Goal: Task Accomplishment & Management: Complete application form

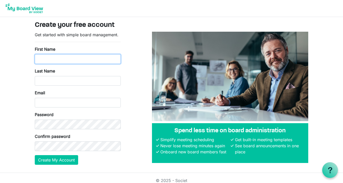
click at [89, 59] on input "First Name" at bounding box center [78, 59] width 86 height 10
type input "Maira"
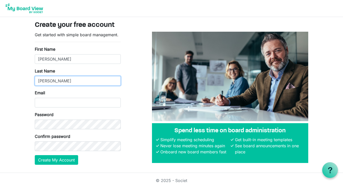
type input "Marcos"
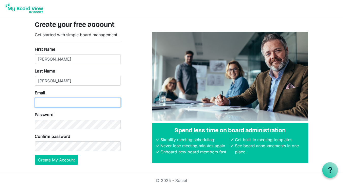
click at [98, 103] on input "Email" at bounding box center [78, 103] width 86 height 10
type input "mairamarcos529@gmail.com"
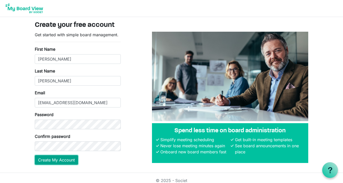
click at [53, 162] on button "Create My Account" at bounding box center [56, 160] width 43 height 10
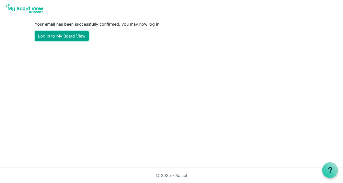
click at [63, 38] on link "Log in to My Board View" at bounding box center [62, 36] width 54 height 10
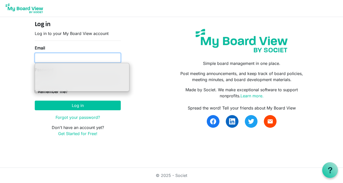
type input "[EMAIL_ADDRESS][DOMAIN_NAME]"
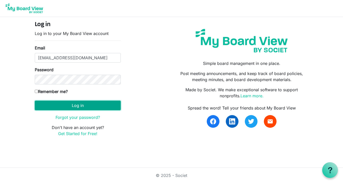
click at [105, 108] on button "Log in" at bounding box center [78, 106] width 86 height 10
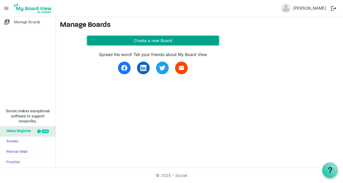
click at [124, 38] on button "Create a new Board" at bounding box center [153, 41] width 132 height 10
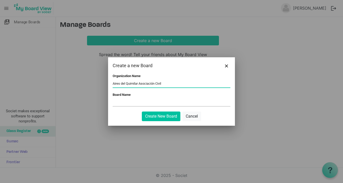
type input "Aires del Quimilar Asociación Civil"
click at [128, 100] on input "Board Name" at bounding box center [172, 103] width 118 height 8
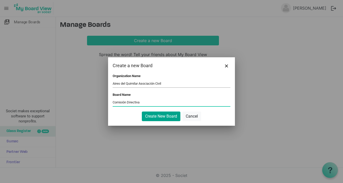
type input "Comisión Directiva"
click at [156, 117] on button "Create New Board" at bounding box center [161, 117] width 39 height 10
click at [160, 118] on button "Create New Board" at bounding box center [161, 117] width 39 height 10
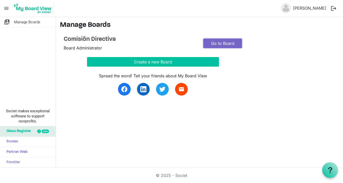
click at [225, 41] on link "Go to Board" at bounding box center [222, 44] width 39 height 10
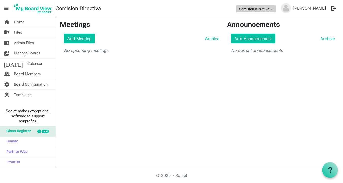
click at [276, 11] on button "Comisión Directiva" at bounding box center [256, 8] width 40 height 7
click at [308, 9] on link "[PERSON_NAME]" at bounding box center [309, 8] width 37 height 10
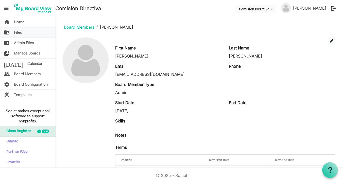
click at [22, 35] on link "folder_shared Files" at bounding box center [28, 32] width 56 height 10
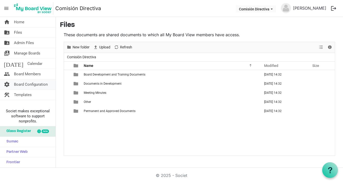
click at [32, 83] on span "Board Configuration" at bounding box center [31, 84] width 34 height 10
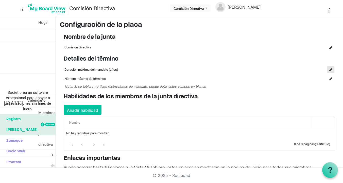
click at [329, 71] on span "es el encabezado de la columna de comando" at bounding box center [330, 69] width 3 height 3
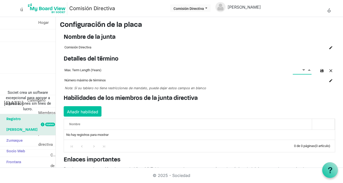
click at [310, 73] on span "Increment value" at bounding box center [309, 70] width 5 height 6
type input "4"
click at [310, 73] on span "Increment value" at bounding box center [309, 70] width 5 height 6
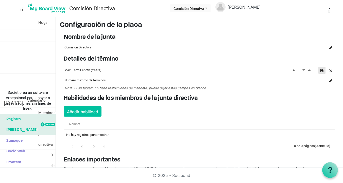
click at [322, 72] on span "button" at bounding box center [322, 70] width 3 height 3
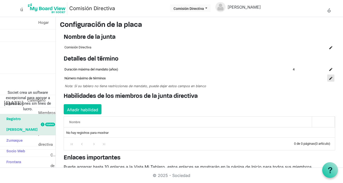
click at [330, 80] on span "es el encabezado de la columna de comando" at bounding box center [330, 78] width 3 height 3
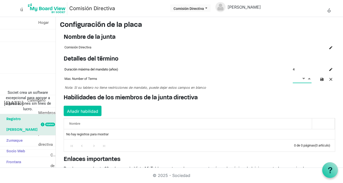
click at [308, 80] on span "Increment value" at bounding box center [309, 78] width 5 height 6
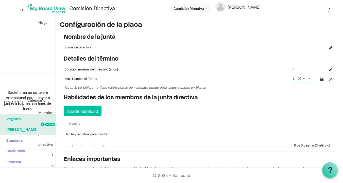
click at [308, 80] on span "Increment value" at bounding box center [309, 78] width 5 height 6
type input "7"
click at [308, 80] on span "Increment value" at bounding box center [309, 78] width 5 height 6
click at [323, 81] on span "button" at bounding box center [322, 79] width 3 height 3
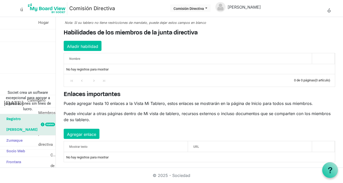
scroll to position [70, 0]
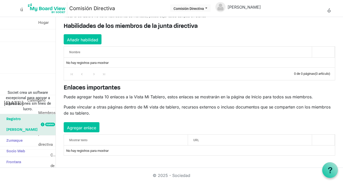
click at [201, 135] on div "Enlaces importantes Puede agregar hasta 10 enlaces a la Vista Mi Tablero, estos…" at bounding box center [199, 120] width 279 height 71
click at [202, 9] on font "Comisión Directiva" at bounding box center [189, 9] width 30 height 4
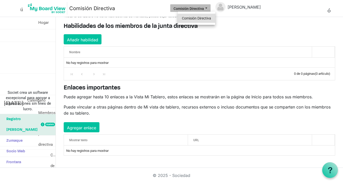
click at [197, 17] on font "Comisión Directiva" at bounding box center [196, 18] width 29 height 4
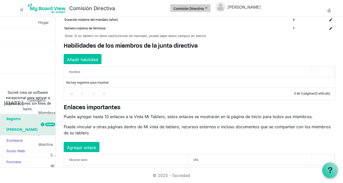
scroll to position [0, 0]
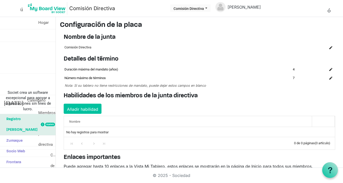
click at [103, 39] on font "Nombre de la junta" at bounding box center [90, 37] width 52 height 6
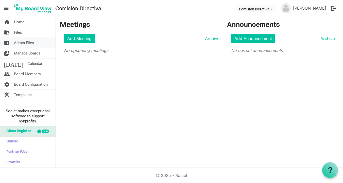
click at [31, 43] on span "Admin Files" at bounding box center [24, 43] width 20 height 10
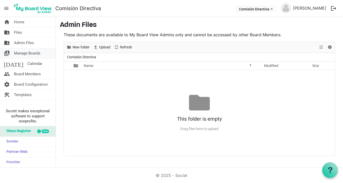
click at [37, 55] on span "Manage Boards" at bounding box center [27, 53] width 26 height 10
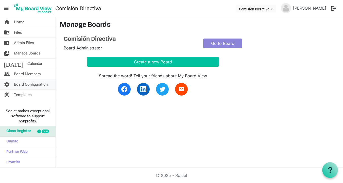
click at [45, 84] on span "Board Configuration" at bounding box center [31, 84] width 34 height 10
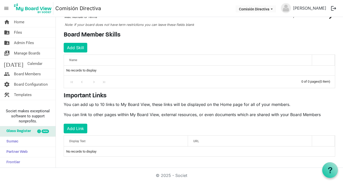
scroll to position [62, 0]
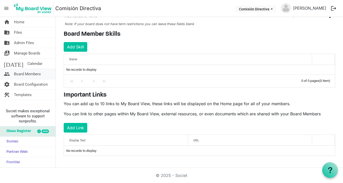
click at [35, 74] on span "Board Members" at bounding box center [27, 74] width 27 height 10
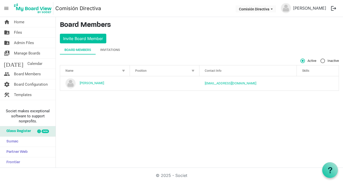
click at [190, 72] on div "Position" at bounding box center [161, 70] width 57 height 7
click at [191, 71] on div at bounding box center [193, 71] width 6 height 6
click at [120, 51] on div "Invitations" at bounding box center [110, 49] width 20 height 5
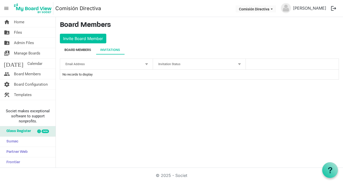
click at [73, 52] on div "Board Members" at bounding box center [77, 49] width 27 height 5
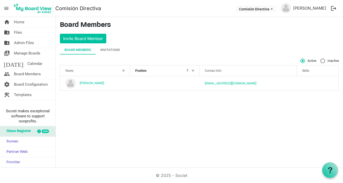
click at [193, 70] on div at bounding box center [193, 71] width 6 height 6
click at [188, 70] on div at bounding box center [187, 70] width 3 height 3
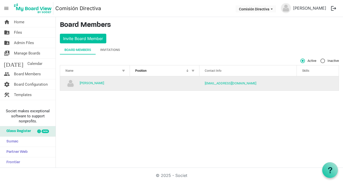
click at [159, 85] on td "column header Position" at bounding box center [165, 83] width 70 height 14
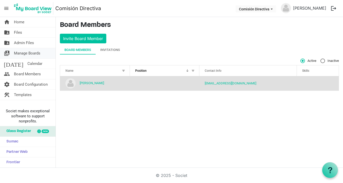
click at [35, 53] on span "Manage Boards" at bounding box center [27, 53] width 26 height 10
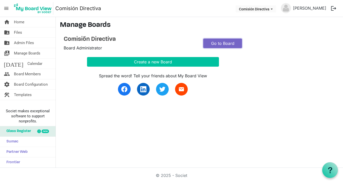
click at [222, 44] on link "Go to Board" at bounding box center [222, 44] width 39 height 10
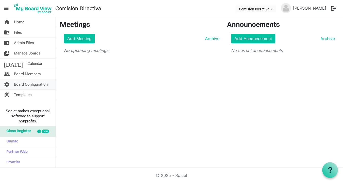
click at [36, 85] on span "Board Configuration" at bounding box center [31, 84] width 34 height 10
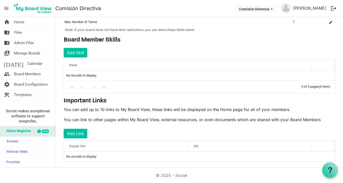
scroll to position [62, 0]
